Goal: Ask a question

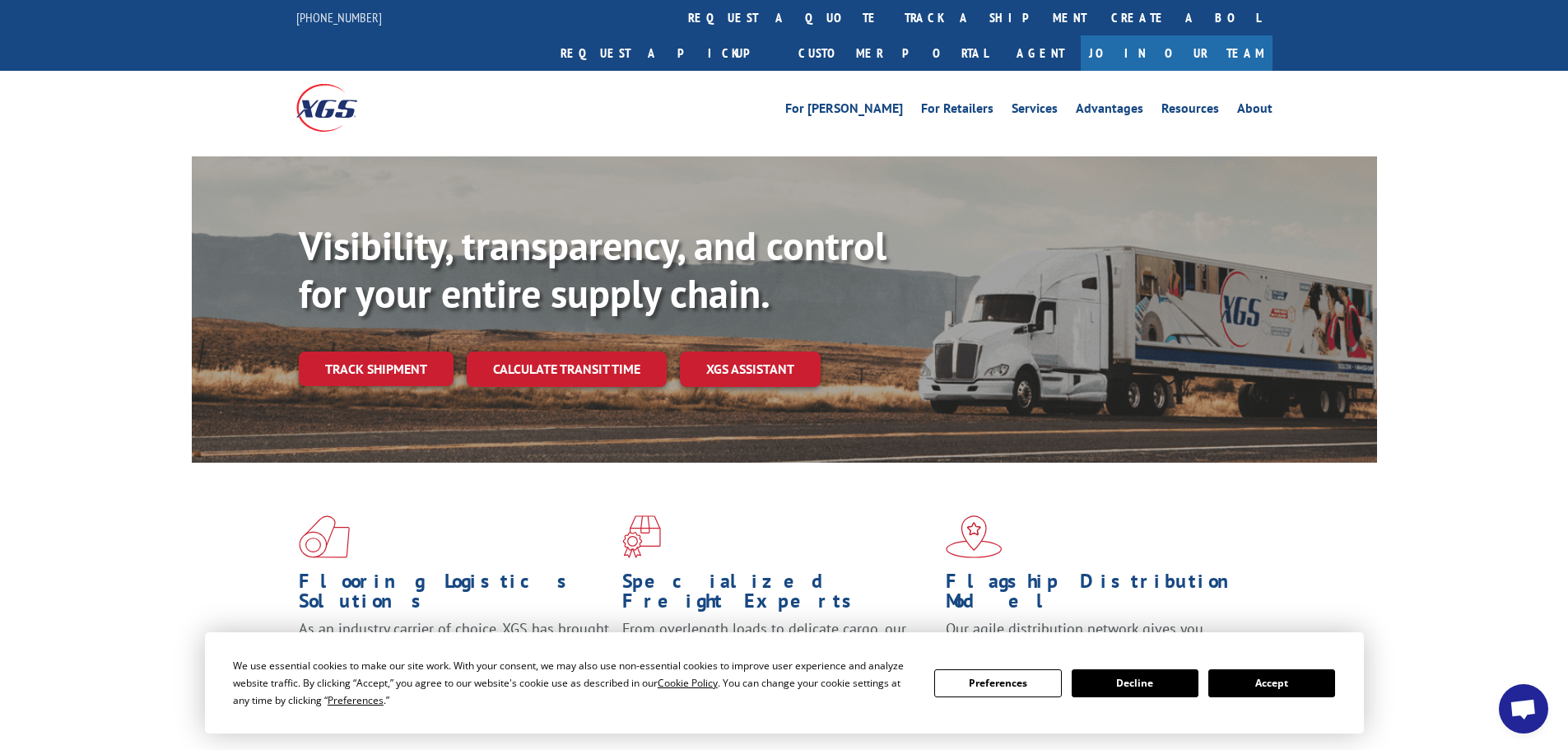
click at [1270, 693] on button "Accept" at bounding box center [1271, 683] width 127 height 28
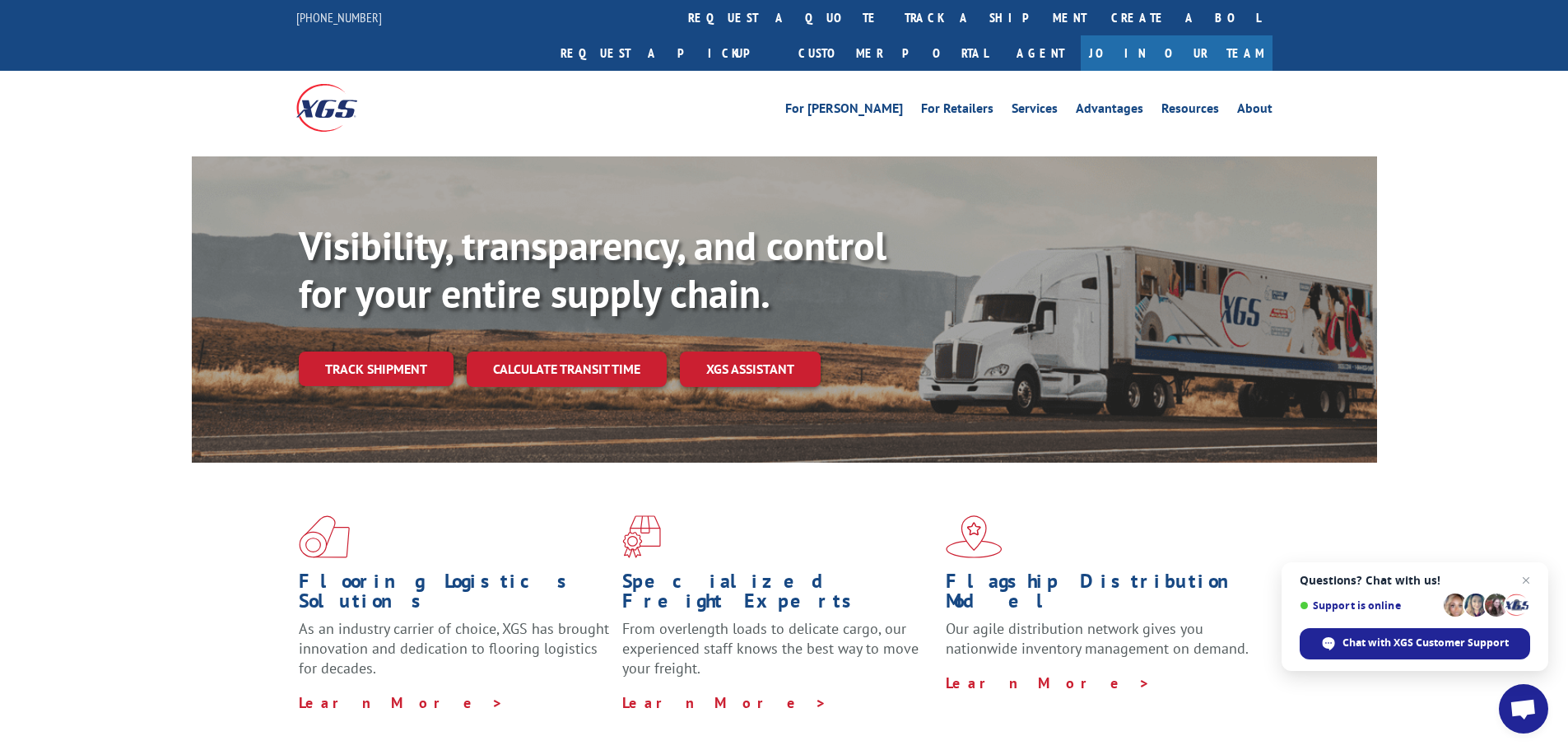
click at [1532, 706] on span "Open chat" at bounding box center [1523, 710] width 27 height 23
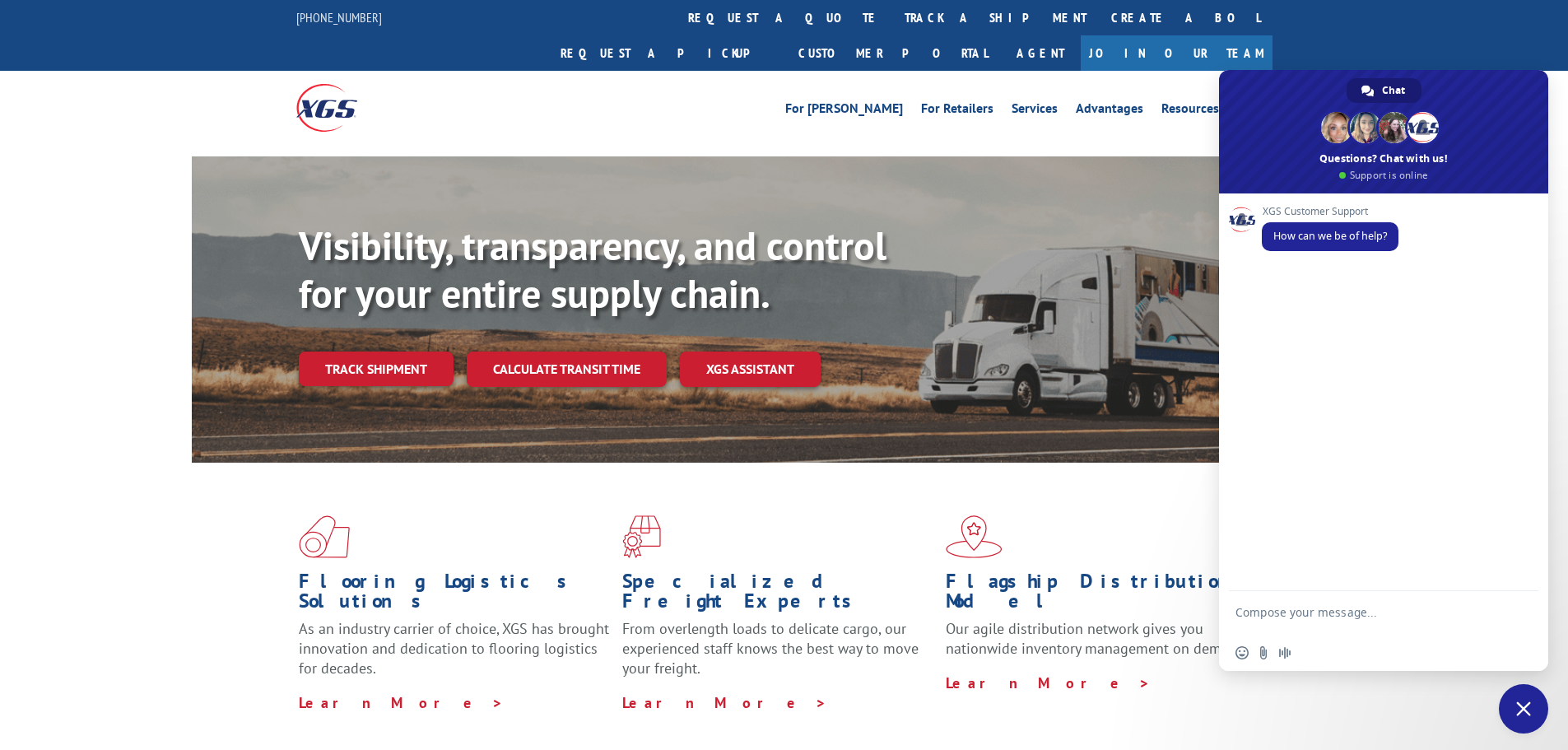
click at [1301, 617] on textarea "Compose your message..." at bounding box center [1365, 620] width 260 height 29
type textarea "I was wondering if I can check on a pickup that was scheduled for [DATE]"
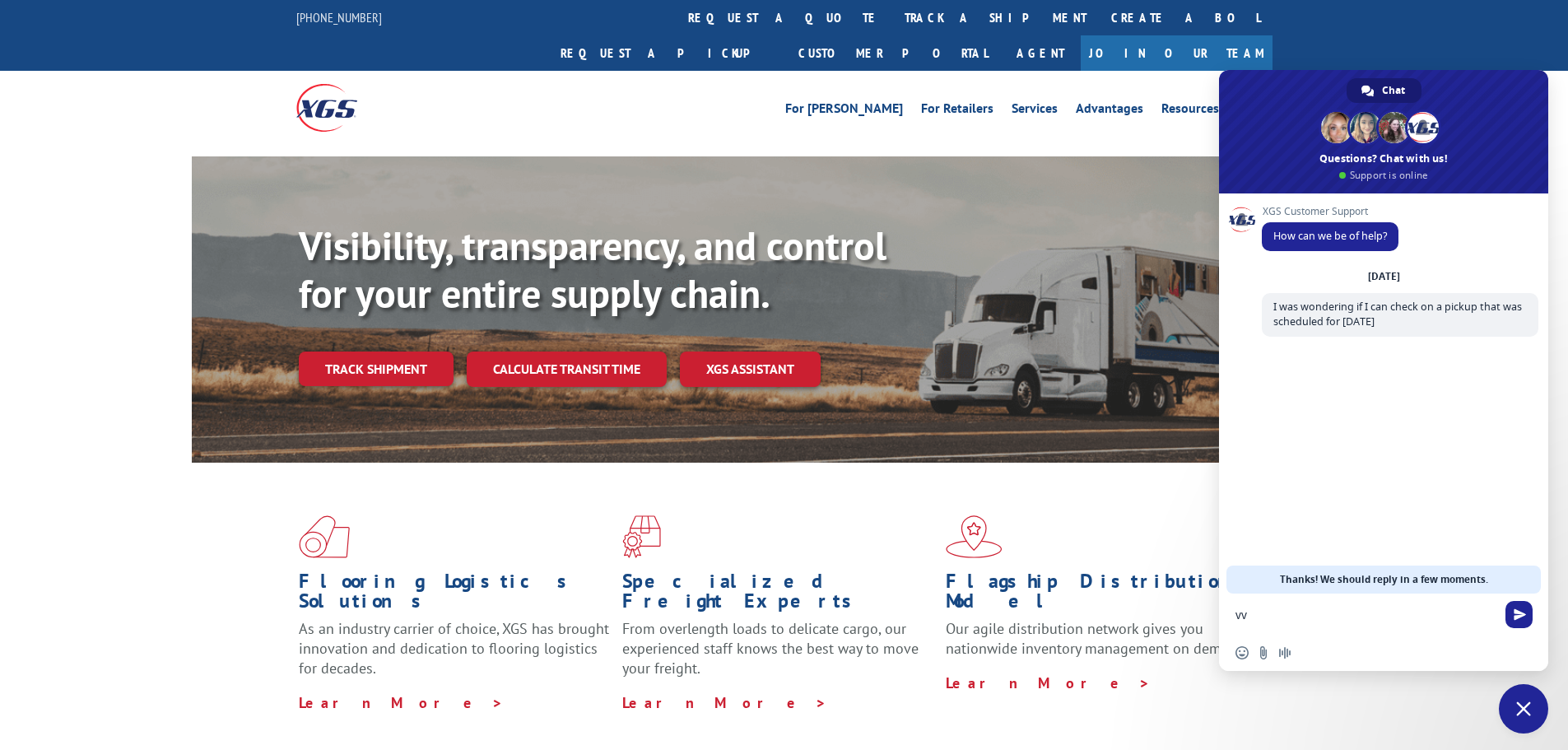
type textarea "v"
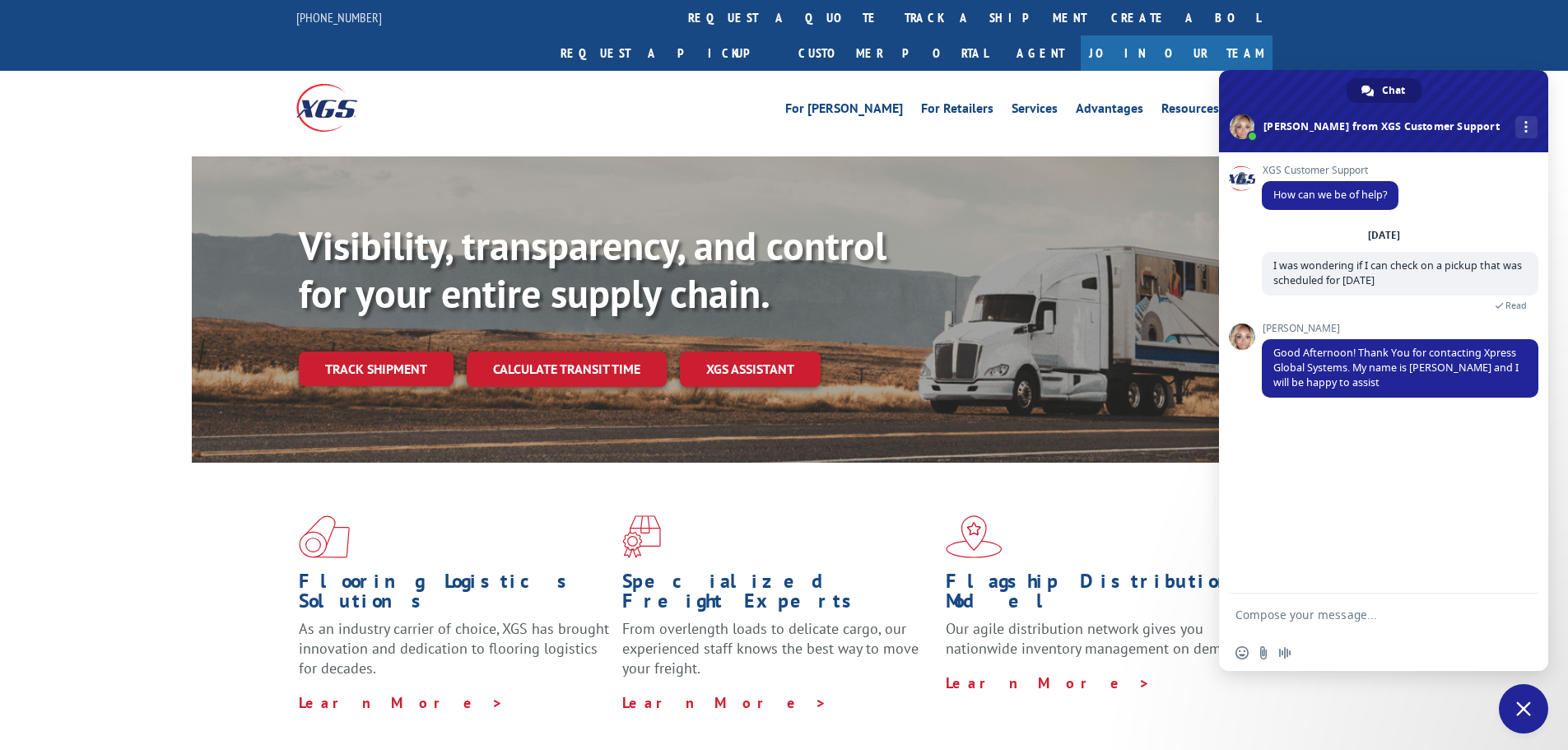
click at [1278, 610] on textarea "Compose your message..." at bounding box center [1365, 615] width 260 height 15
type textarea "I am not sure what you need, do you the shippers name?"
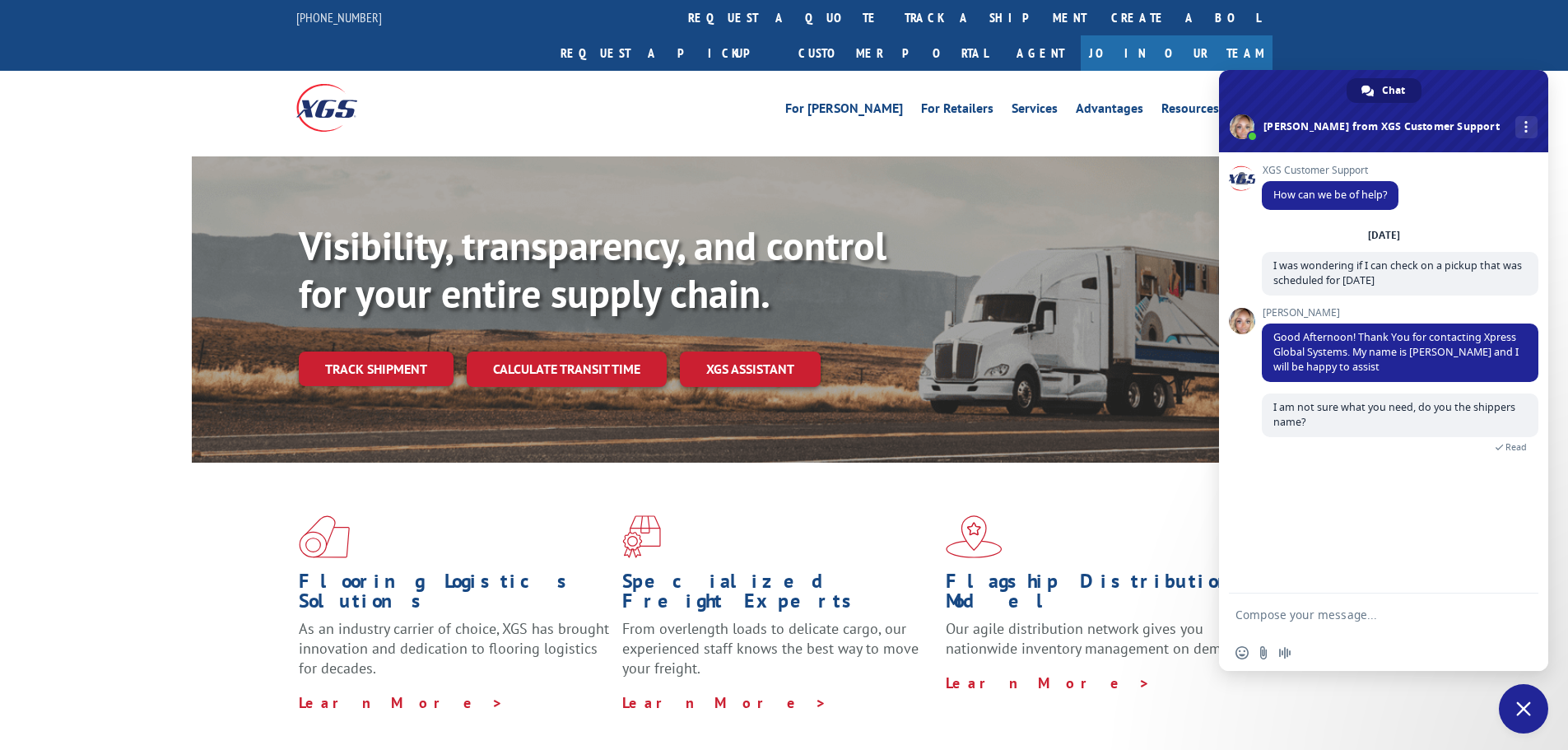
click at [1341, 609] on form at bounding box center [1365, 615] width 260 height 45
click at [1328, 617] on textarea "Compose your message..." at bounding box center [1365, 615] width 260 height 15
drag, startPoint x: 1335, startPoint y: 619, endPoint x: 1074, endPoint y: 626, distance: 261.1
type textarea "i"
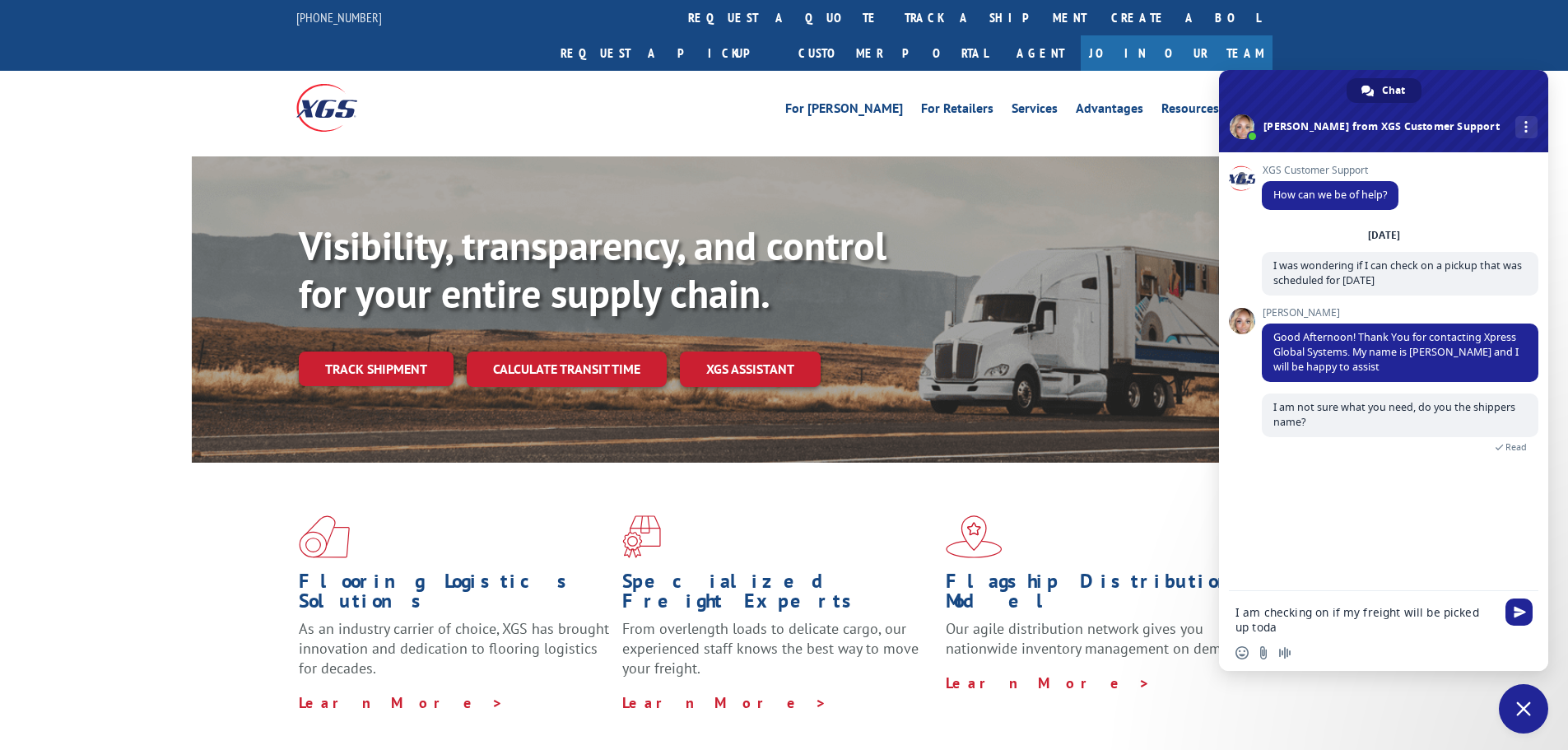
type textarea "I am checking on if my freight will be picked up [DATE]"
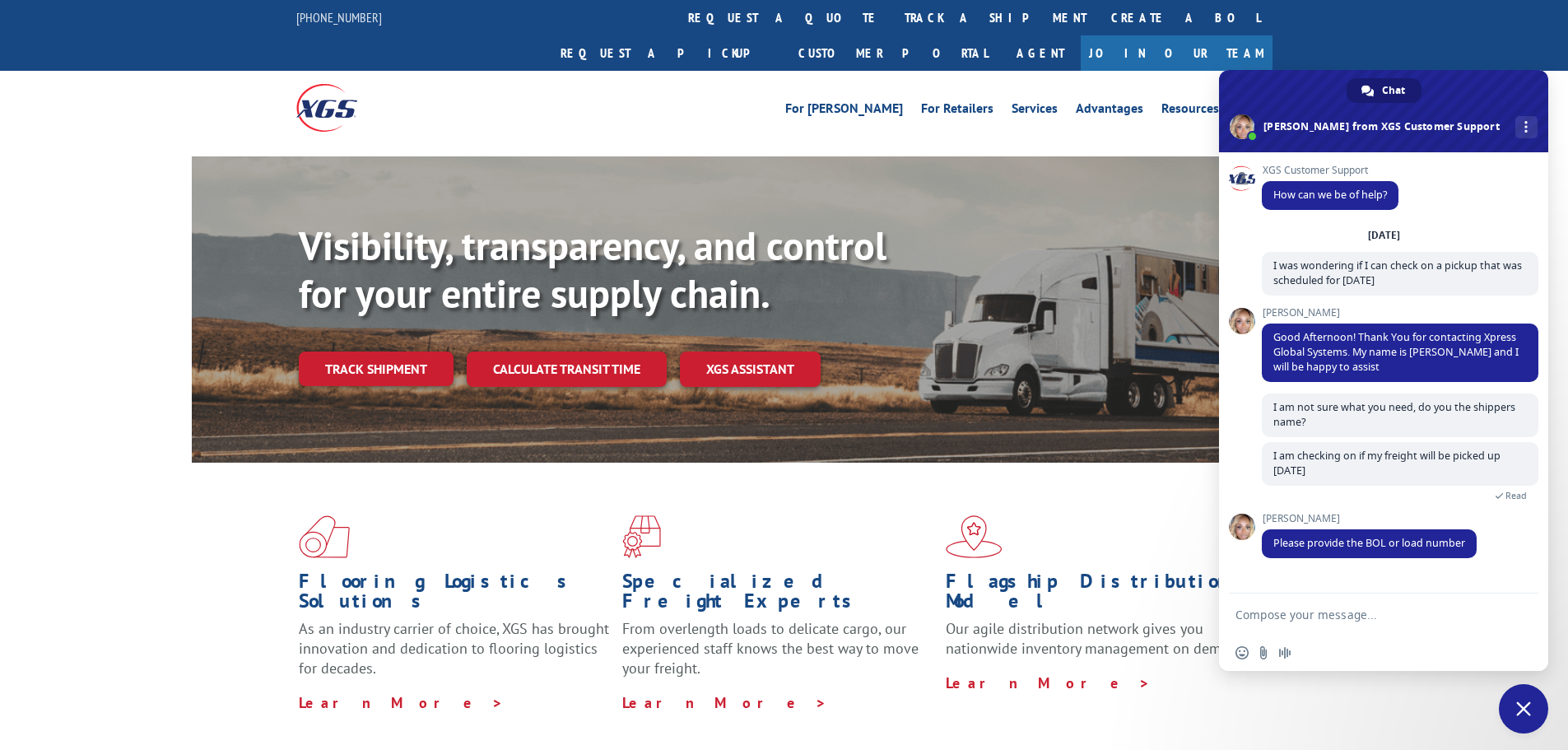
click at [1281, 611] on textarea "Compose your message..." at bounding box center [1365, 615] width 260 height 15
paste textarea "531345259"
type textarea "Load 531345259"
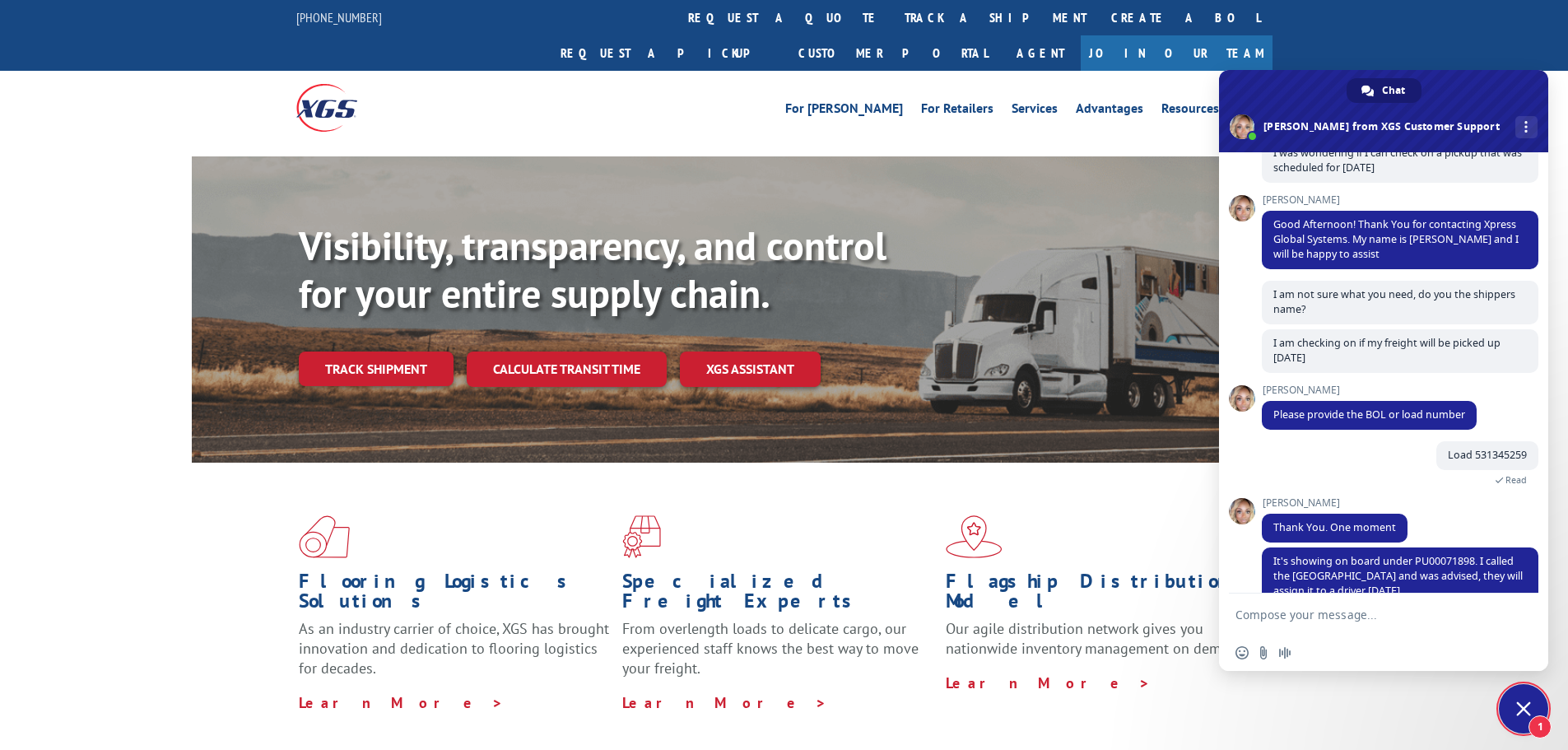
scroll to position [144, 0]
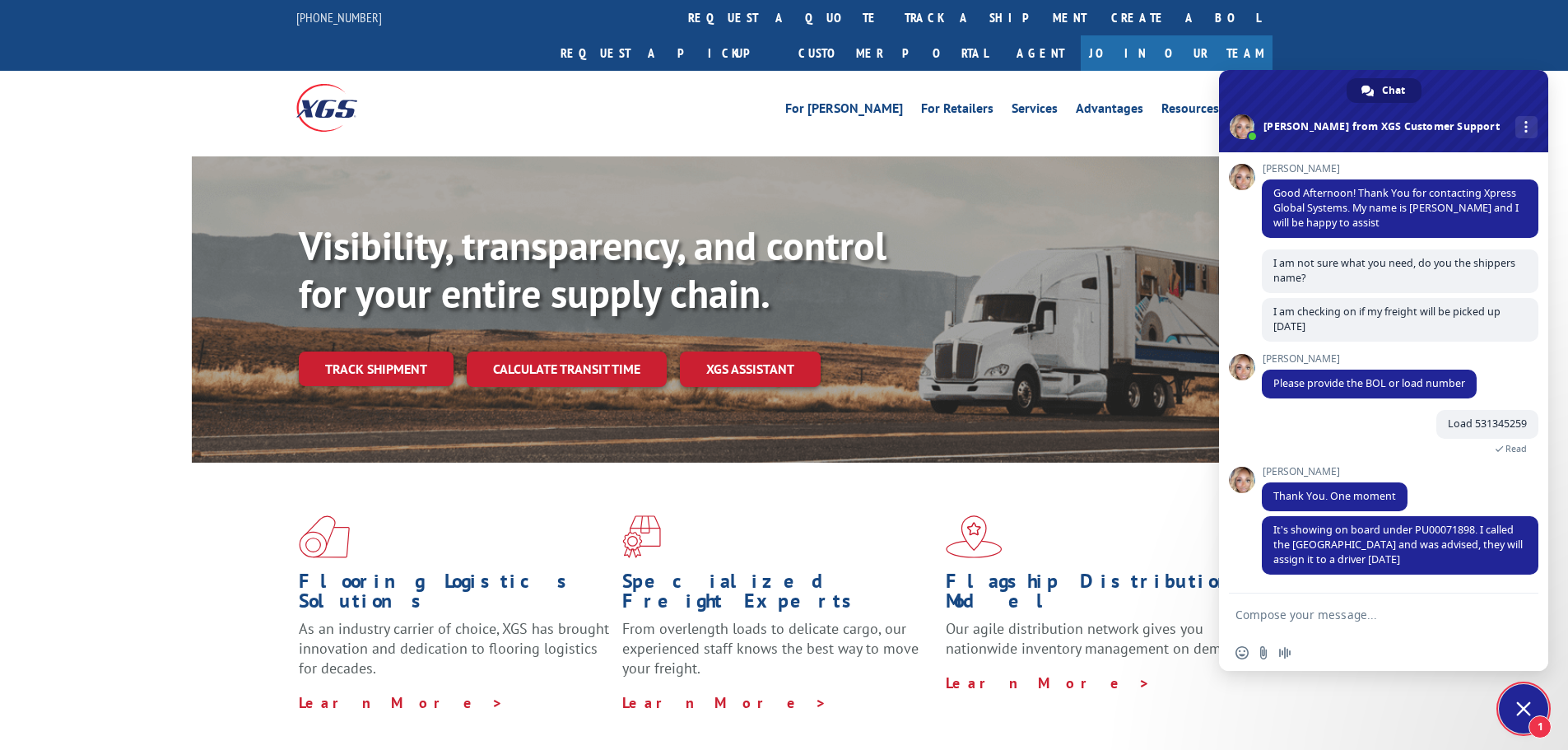
click at [1297, 609] on textarea "Compose your message..." at bounding box center [1365, 615] width 260 height 15
type textarea "Ok, thank you for that information. Have a good idea"
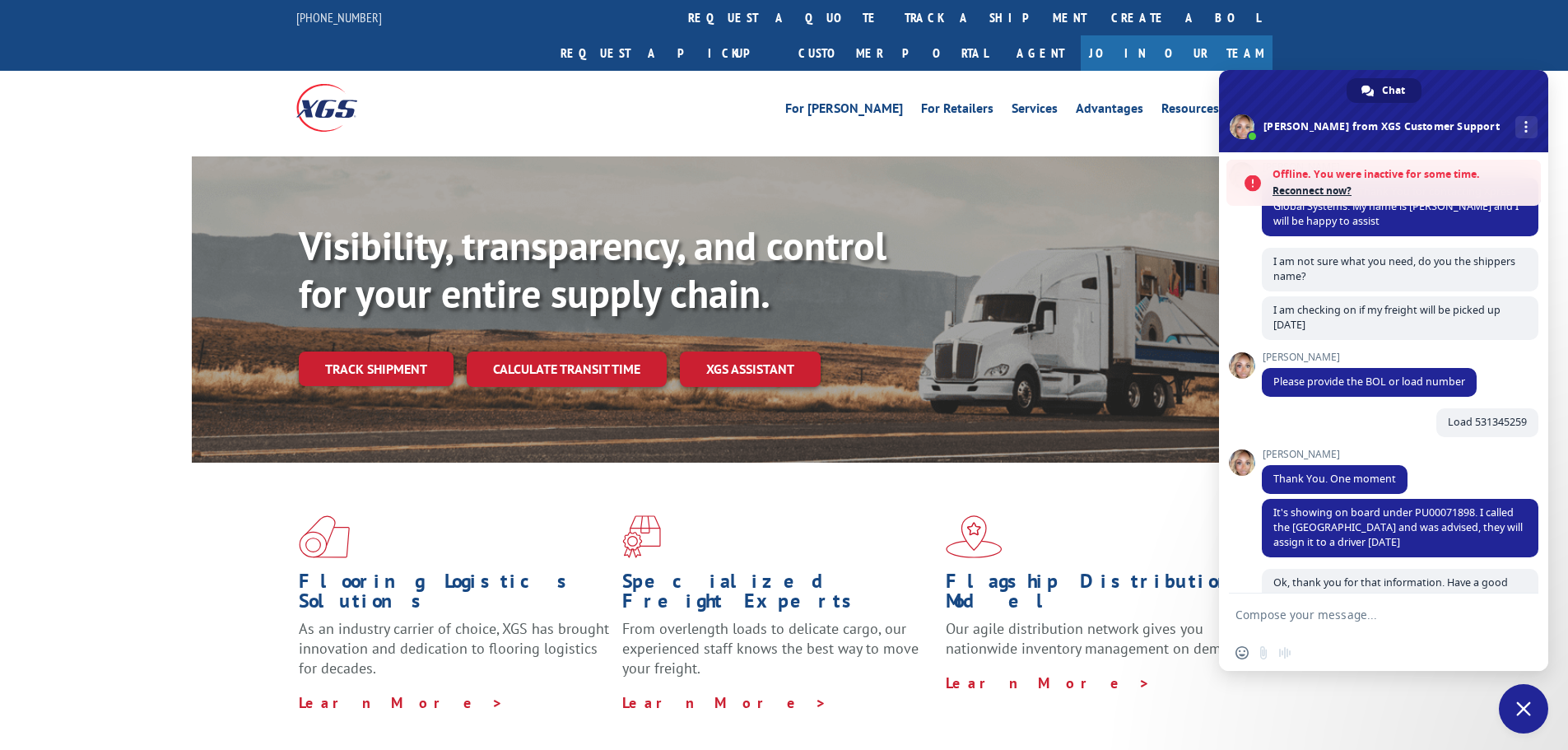
scroll to position [365, 0]
